Goal: Task Accomplishment & Management: Manage account settings

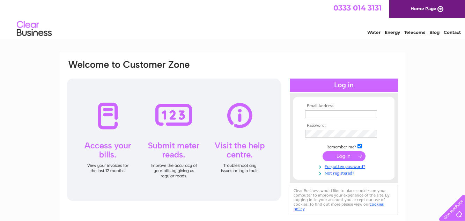
type input "mjmfarmers@btinternet.com"
click at [341, 158] on input "submit" at bounding box center [344, 156] width 43 height 10
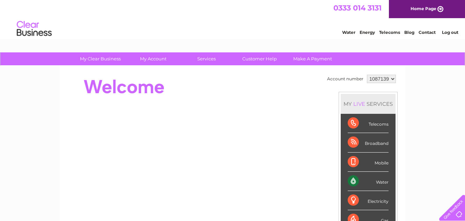
click at [373, 182] on div "Water" at bounding box center [368, 181] width 41 height 19
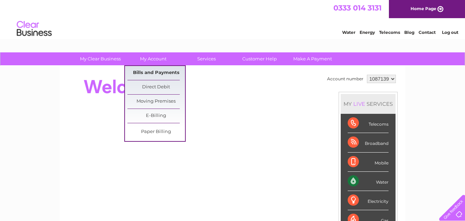
click at [155, 73] on link "Bills and Payments" at bounding box center [156, 73] width 58 height 14
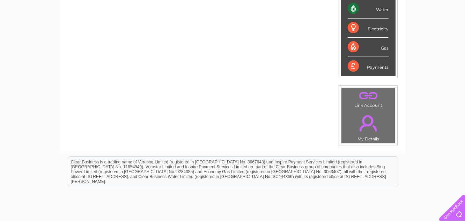
scroll to position [229, 0]
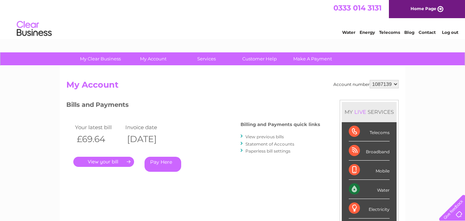
click at [114, 161] on link "." at bounding box center [103, 162] width 61 height 10
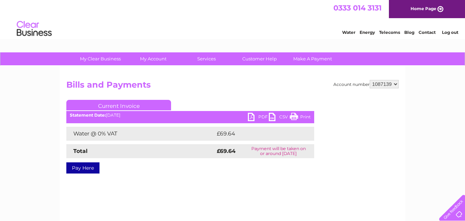
click at [263, 115] on link "PDF" at bounding box center [258, 118] width 21 height 10
